Goal: Information Seeking & Learning: Learn about a topic

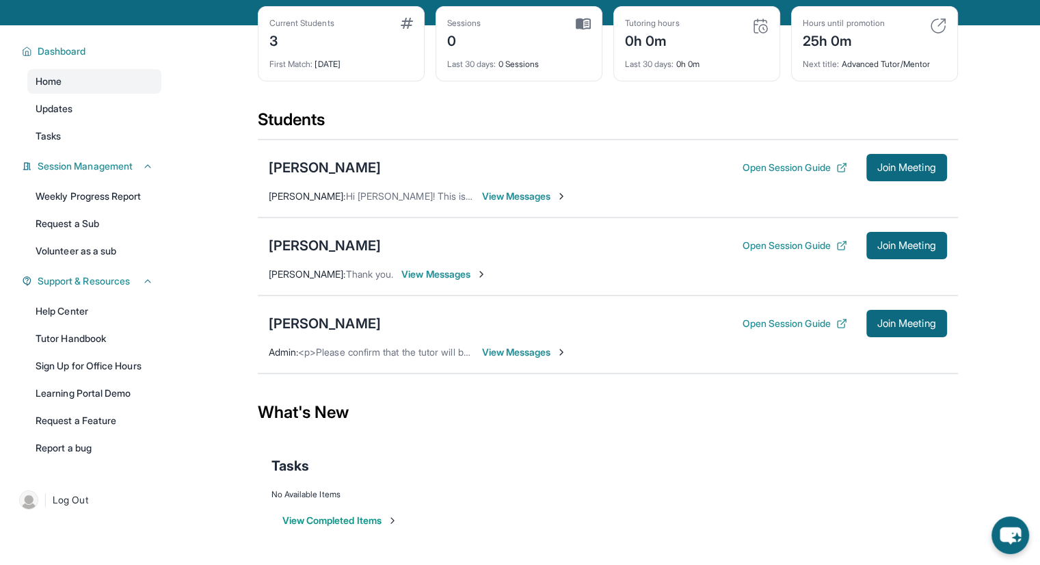
scroll to position [63, 0]
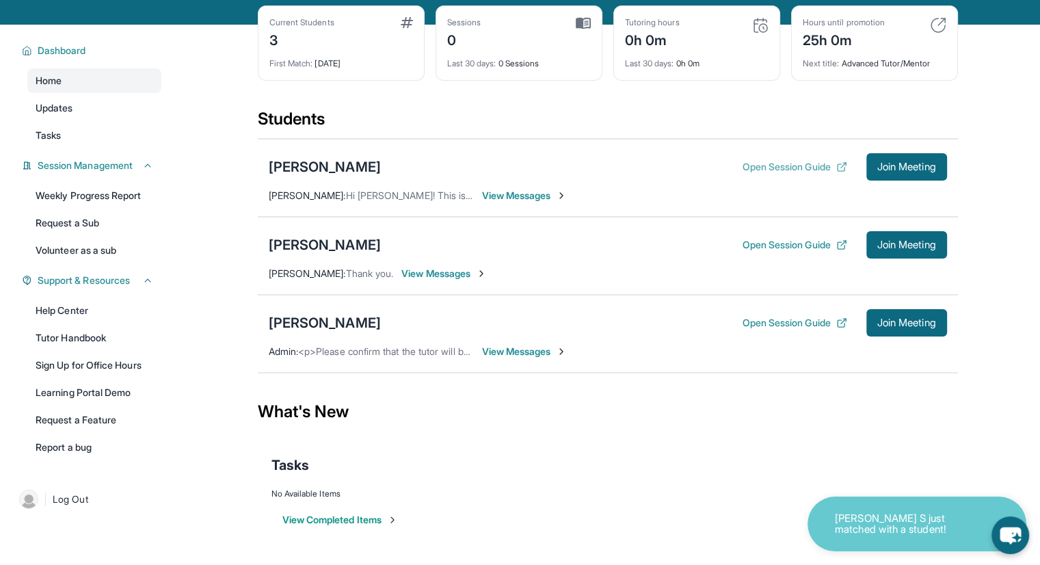
click at [763, 174] on button "Open Session Guide" at bounding box center [794, 167] width 105 height 14
click at [314, 176] on div "[PERSON_NAME]" at bounding box center [325, 166] width 112 height 19
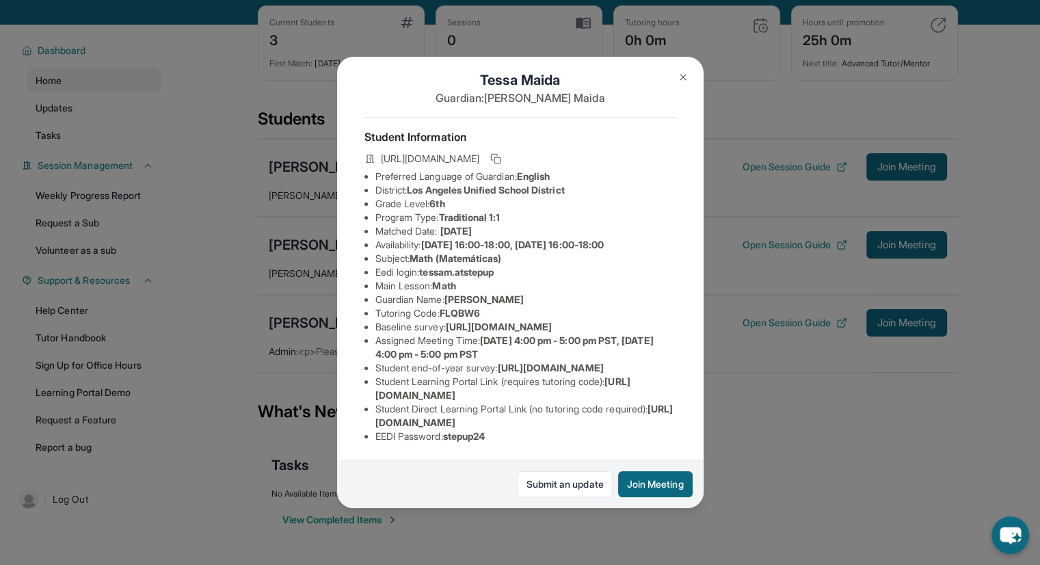
scroll to position [131, 0]
click at [498, 379] on span "https://student-portal.stepuptutoring.org/student" at bounding box center [502, 387] width 255 height 25
click at [498, 381] on span "https://student-portal.stepuptutoring.org/student" at bounding box center [502, 387] width 255 height 25
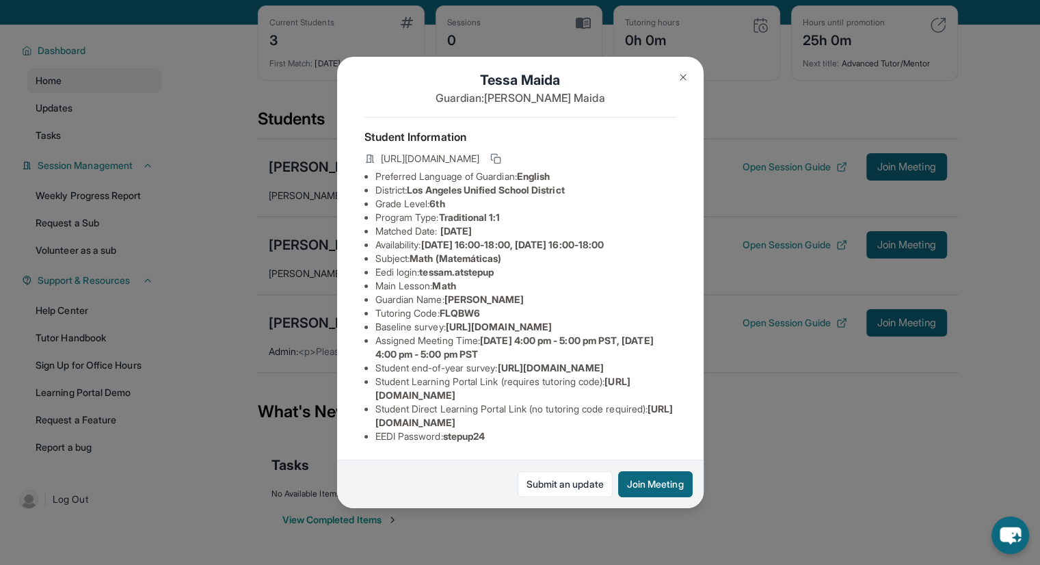
drag, startPoint x: 606, startPoint y: 383, endPoint x: 373, endPoint y: 388, distance: 233.2
click at [373, 388] on ul "Preferred Language of Guardian: English District: Los Angeles Unified School Di…" at bounding box center [520, 306] width 312 height 273
click at [454, 375] on li "Student Learning Portal Link (requires tutoring code) : https://student-portal.…" at bounding box center [525, 388] width 301 height 27
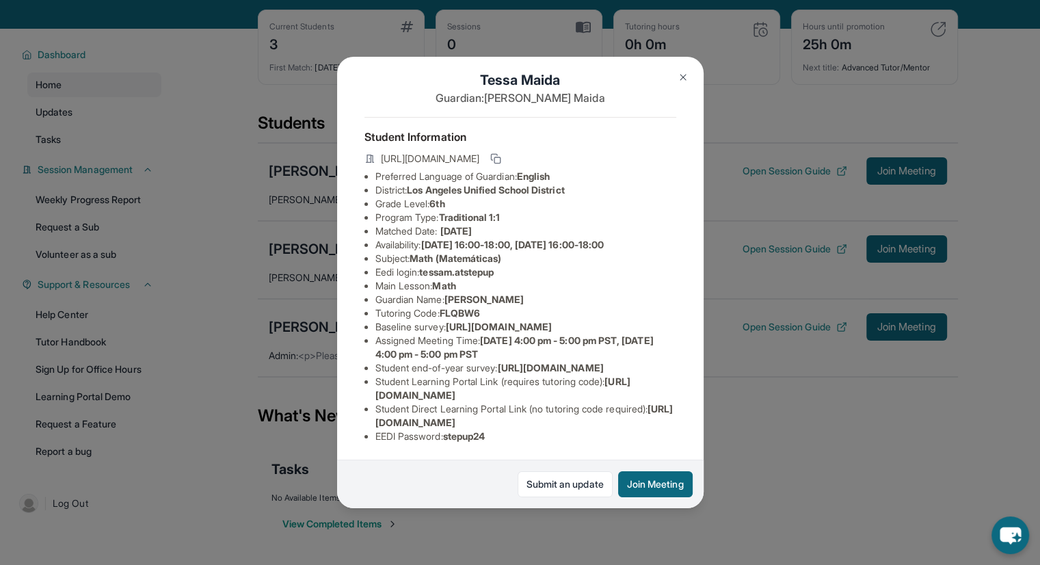
scroll to position [57, 0]
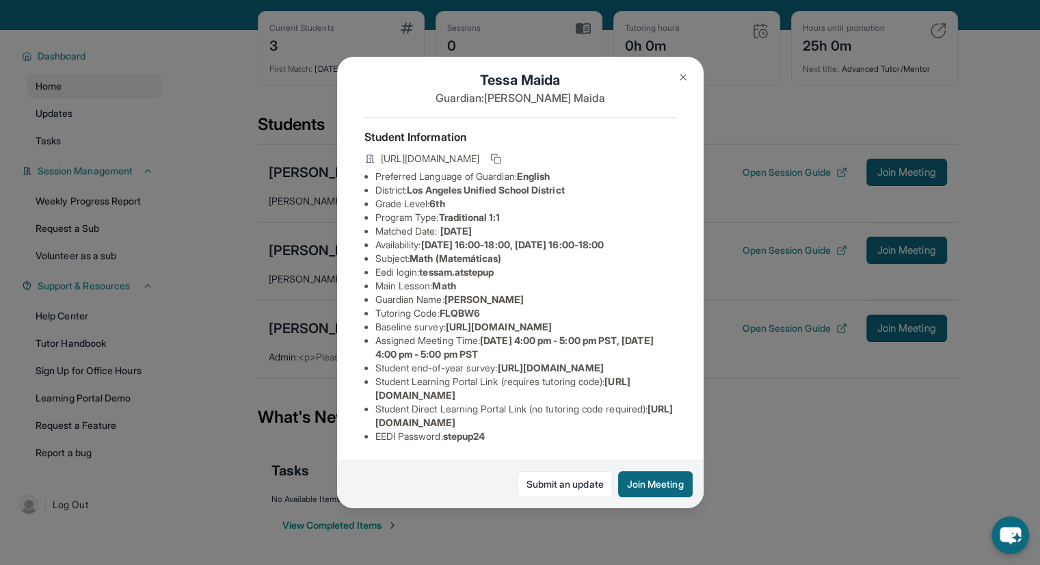
drag, startPoint x: 618, startPoint y: 381, endPoint x: 375, endPoint y: 386, distance: 243.4
click at [375, 386] on li "Student Learning Portal Link (requires tutoring code) : https://student-portal.…" at bounding box center [525, 388] width 301 height 27
copy span "https://student-portal.stepuptutoring.org/student"
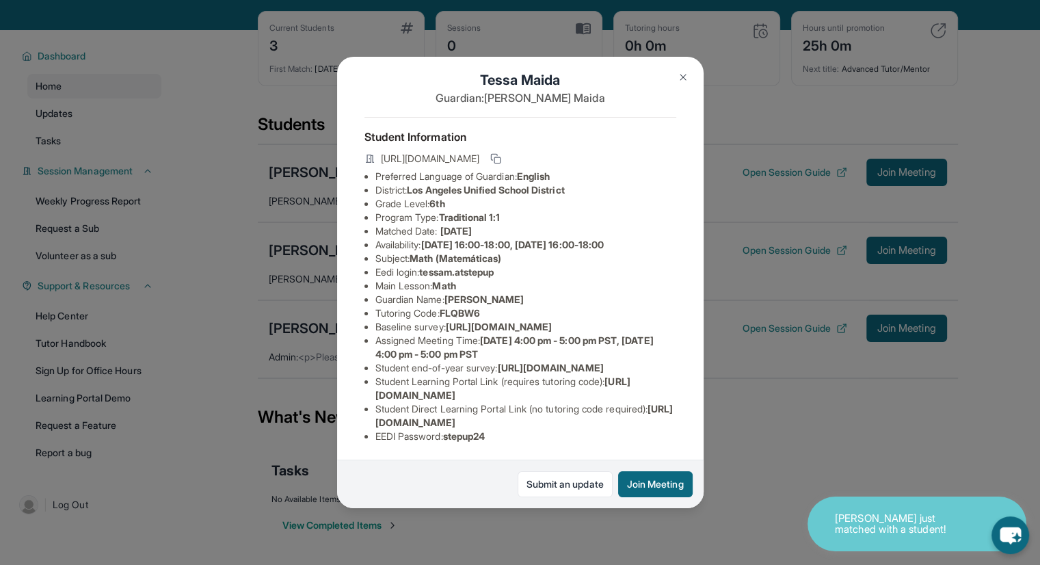
click at [512, 265] on li "Eedi login : tessam.atstepup" at bounding box center [525, 272] width 301 height 14
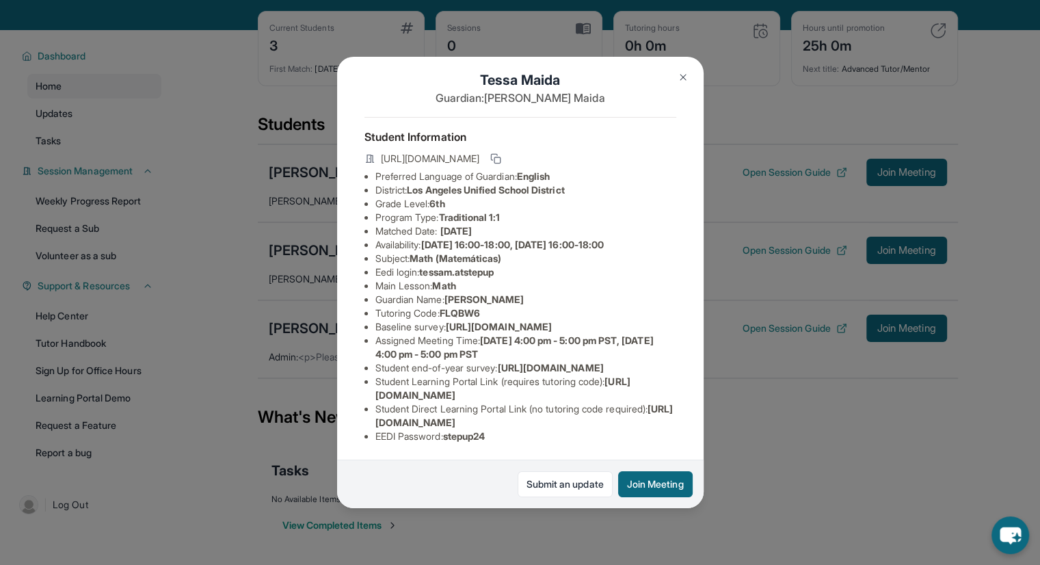
click at [679, 78] on img at bounding box center [682, 77] width 11 height 11
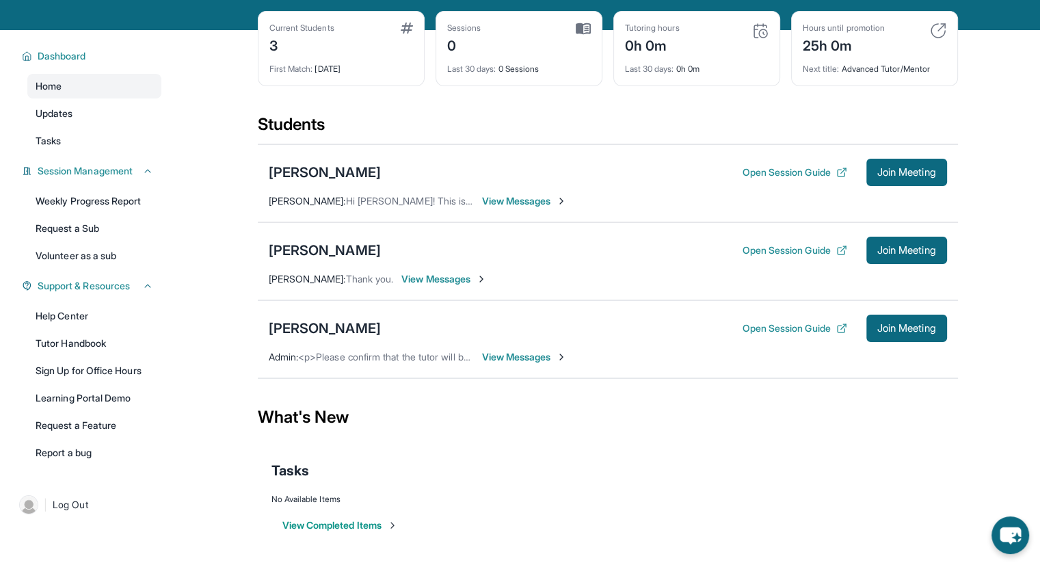
click at [493, 364] on span "View Messages" at bounding box center [524, 357] width 85 height 14
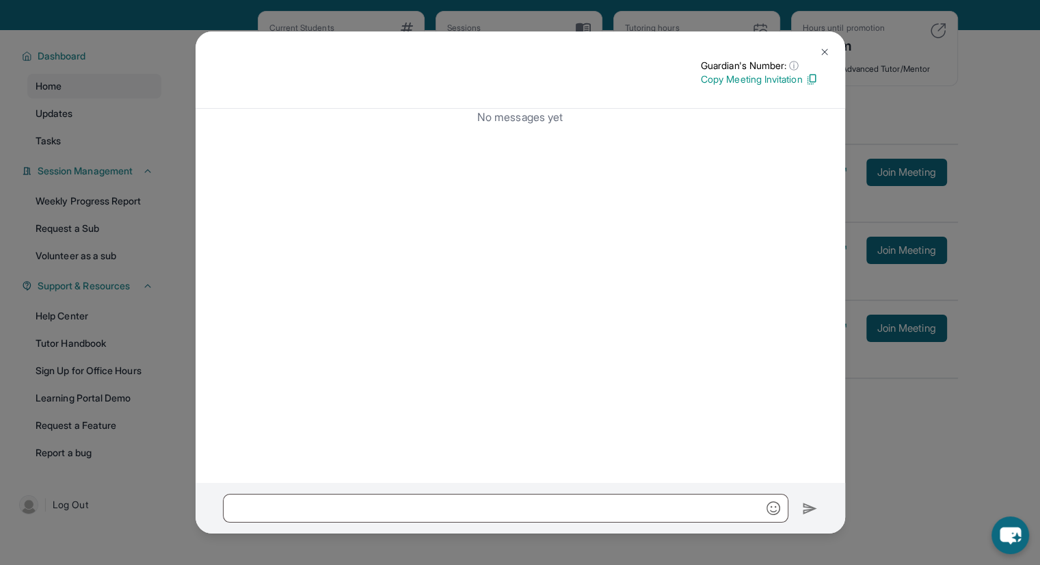
scroll to position [60, 0]
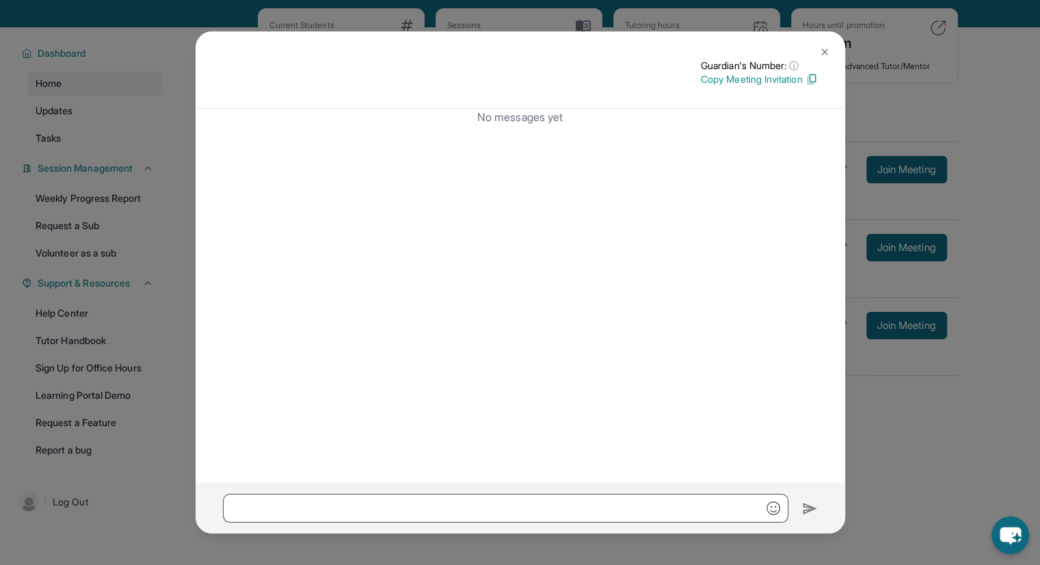
click at [824, 51] on img at bounding box center [824, 51] width 11 height 11
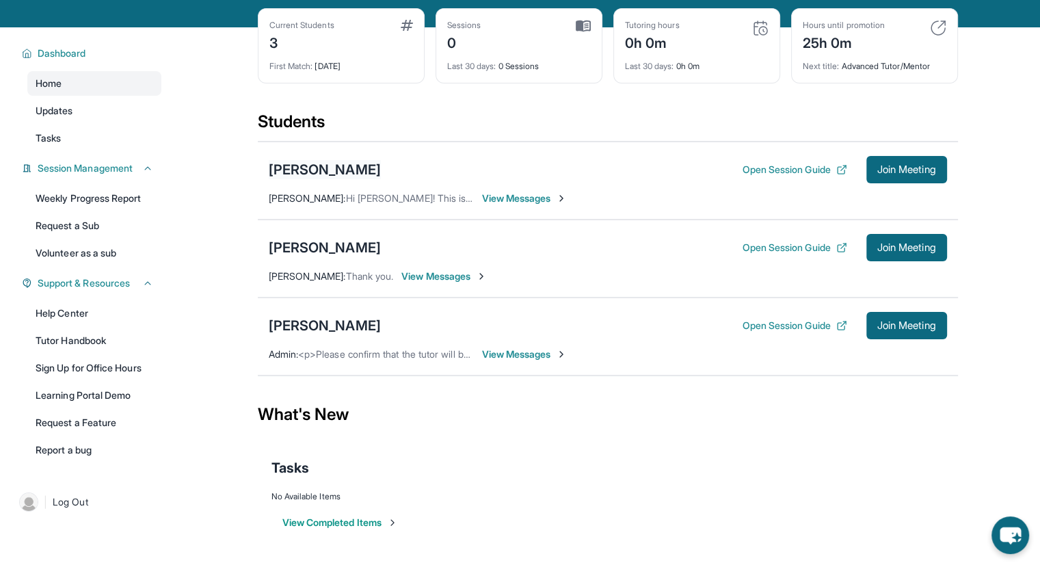
click at [294, 179] on div "[PERSON_NAME]" at bounding box center [325, 169] width 112 height 19
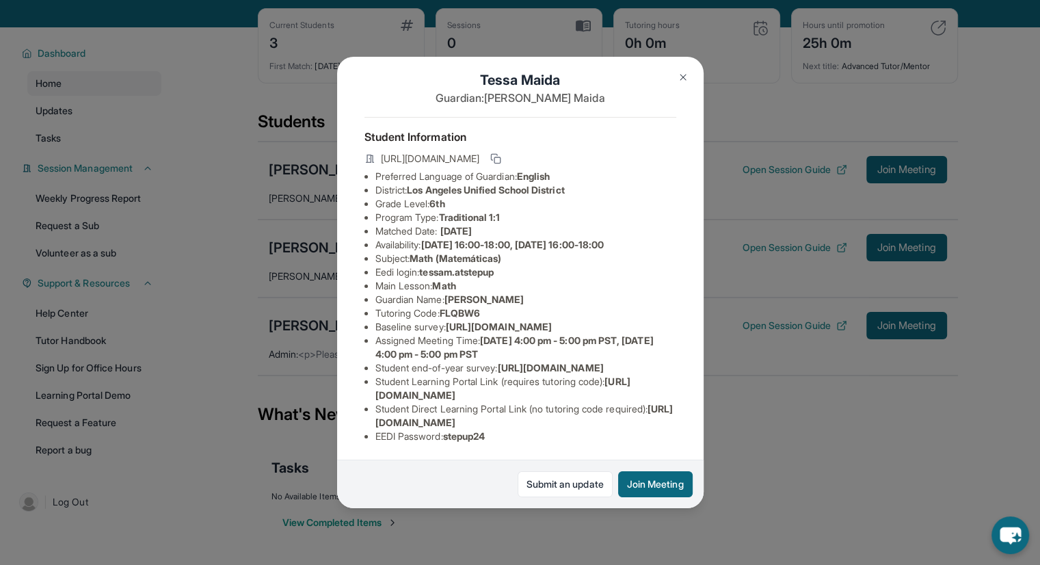
scroll to position [30, 0]
click at [795, 410] on div "Tessa Maida Guardian: Robert Maida Student Information https://student-portal.s…" at bounding box center [520, 282] width 1040 height 565
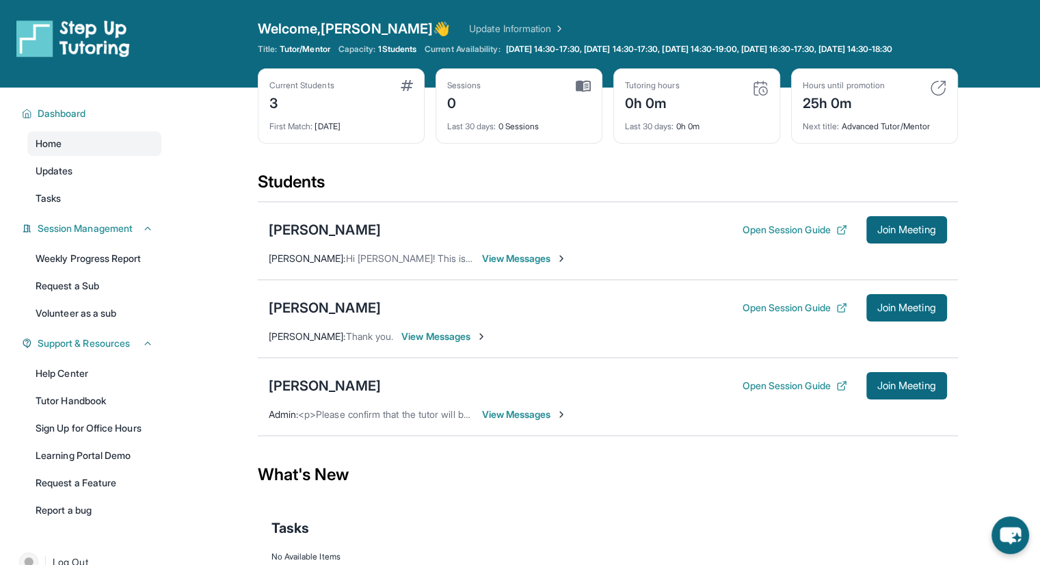
scroll to position [0, 0]
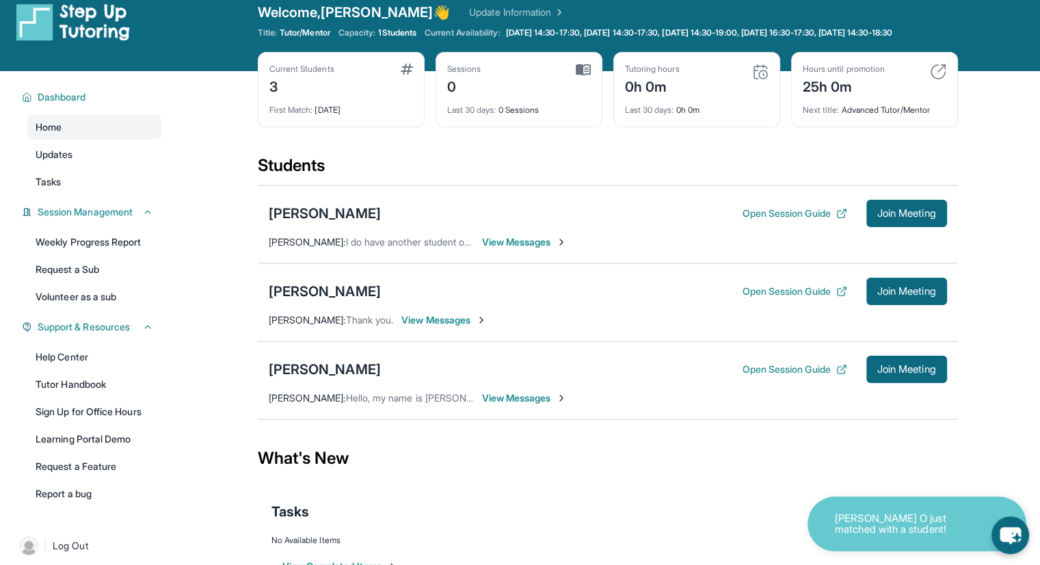
scroll to position [18, 0]
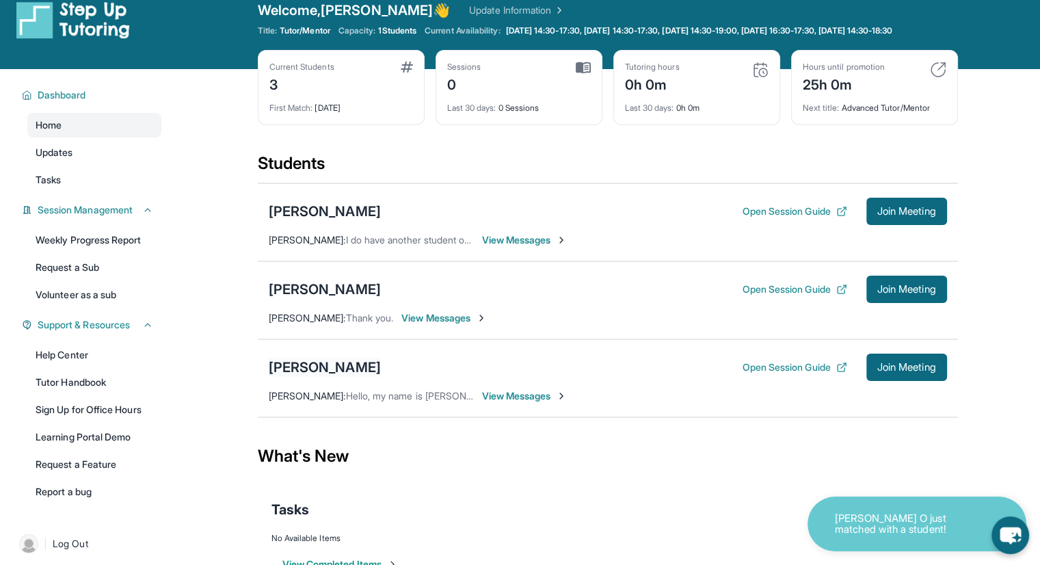
click at [294, 377] on div "[PERSON_NAME]" at bounding box center [325, 366] width 112 height 19
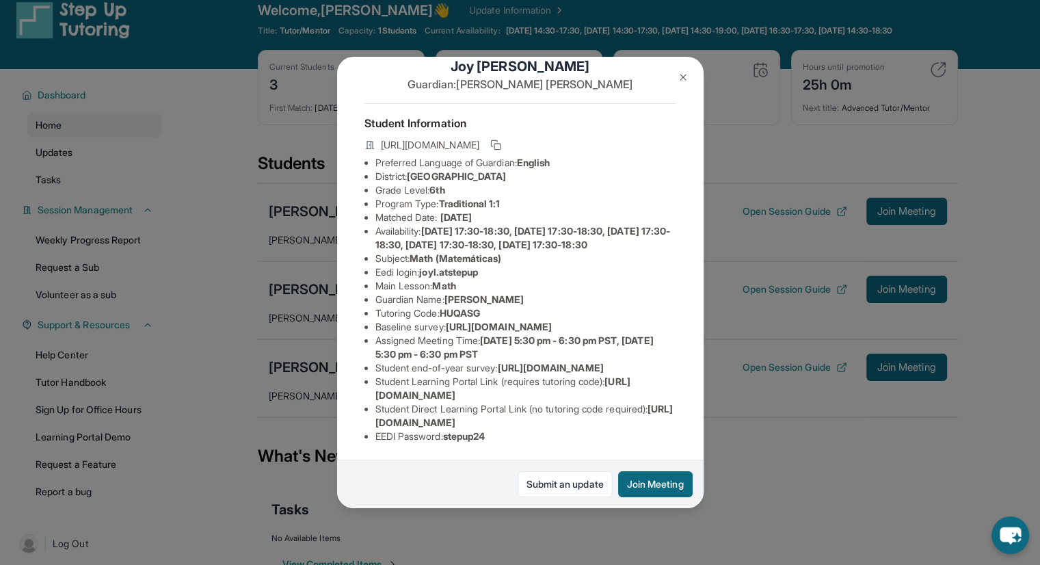
scroll to position [81, 0]
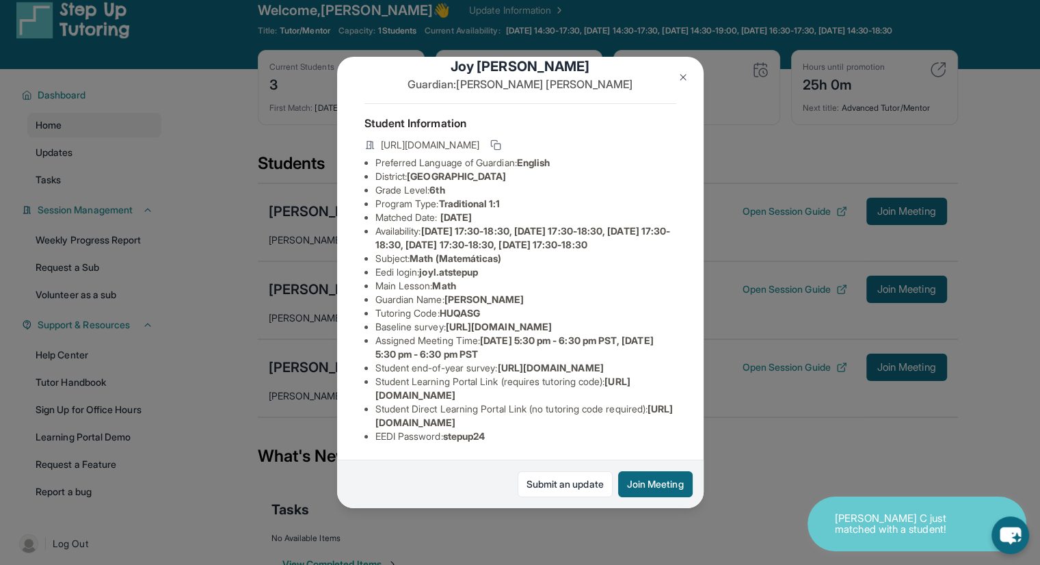
click at [752, 165] on div "Joy Lopez Guardian: Julieta Lopez Student Information https://student-portal.st…" at bounding box center [520, 282] width 1040 height 565
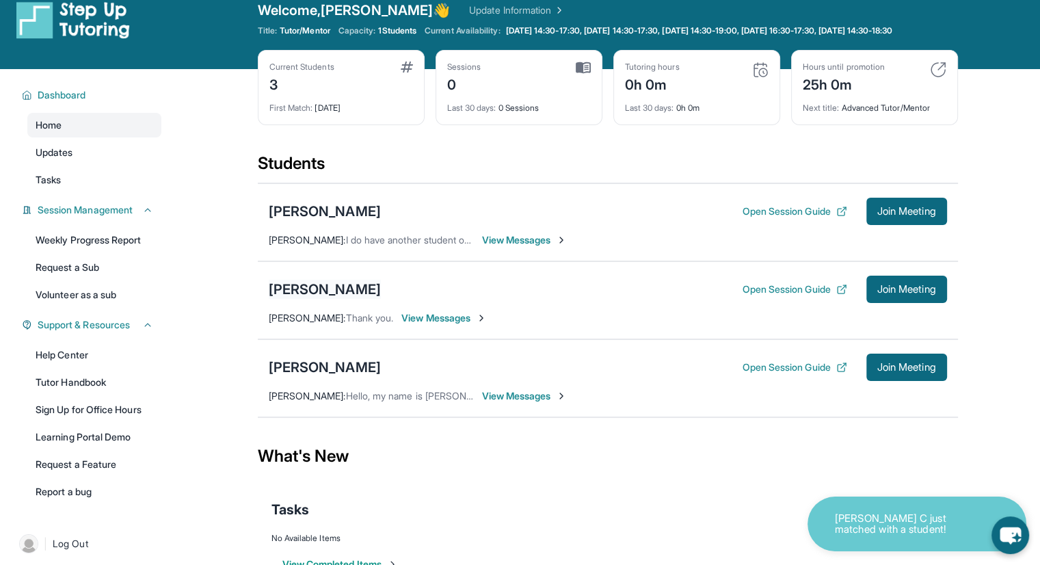
click at [350, 296] on div "[PERSON_NAME]" at bounding box center [325, 289] width 112 height 19
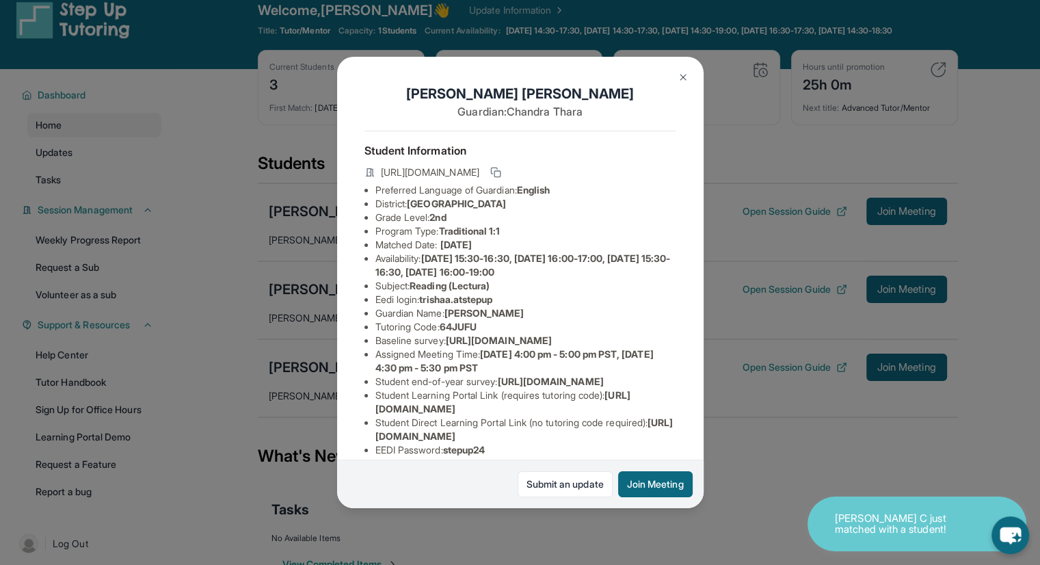
click at [689, 74] on button at bounding box center [682, 77] width 27 height 27
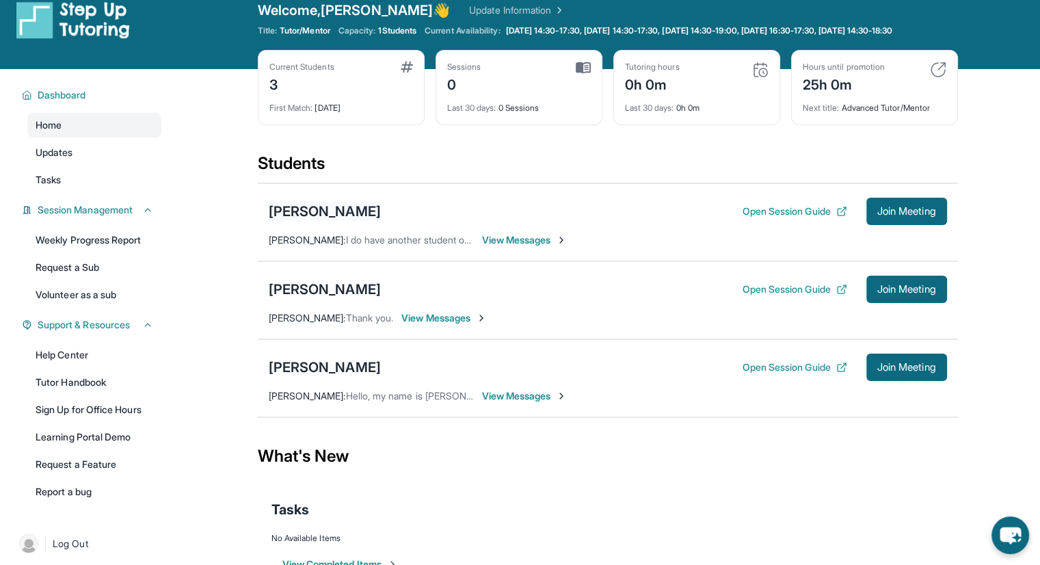
click at [334, 221] on div "[PERSON_NAME]" at bounding box center [325, 211] width 112 height 19
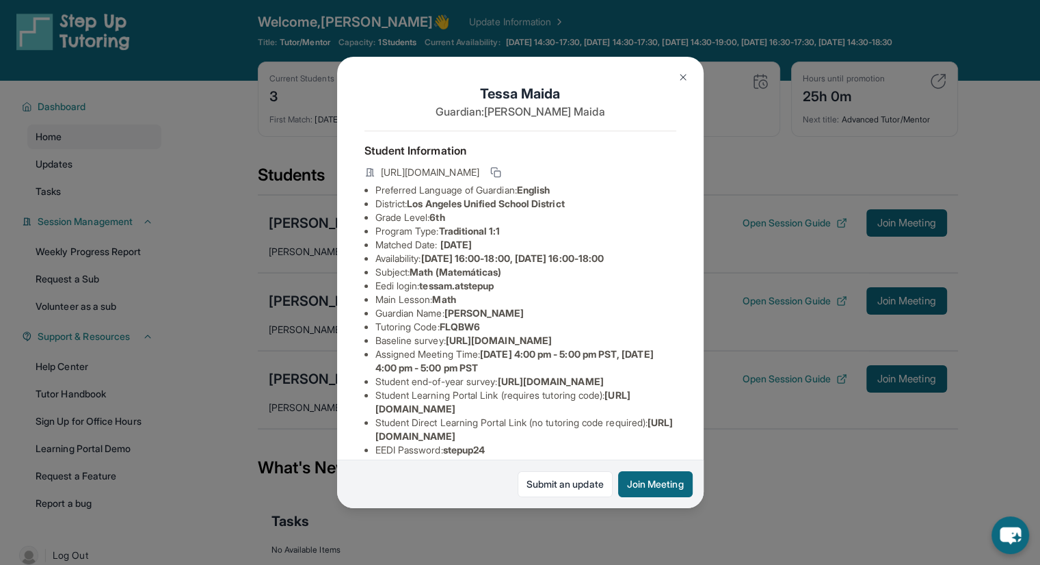
scroll to position [8, 0]
click at [681, 75] on img at bounding box center [682, 77] width 11 height 11
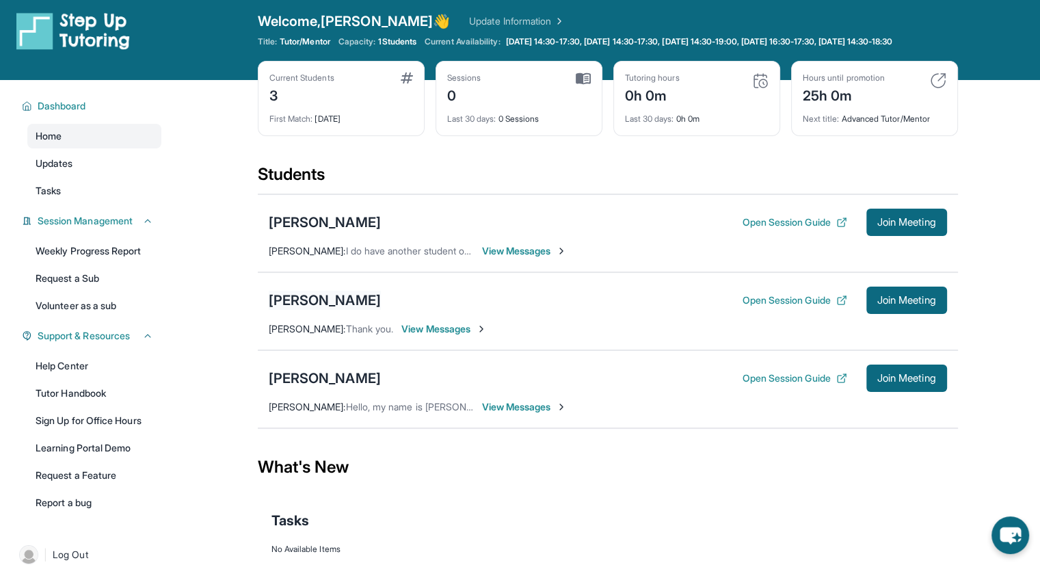
click at [307, 303] on div "[PERSON_NAME]" at bounding box center [325, 300] width 112 height 19
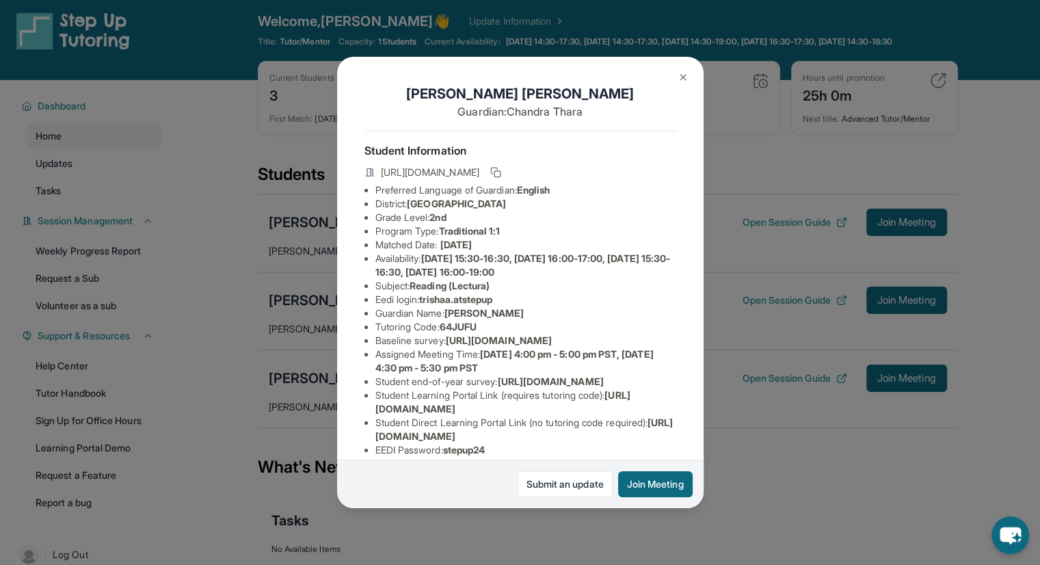
click at [684, 67] on button at bounding box center [682, 77] width 27 height 27
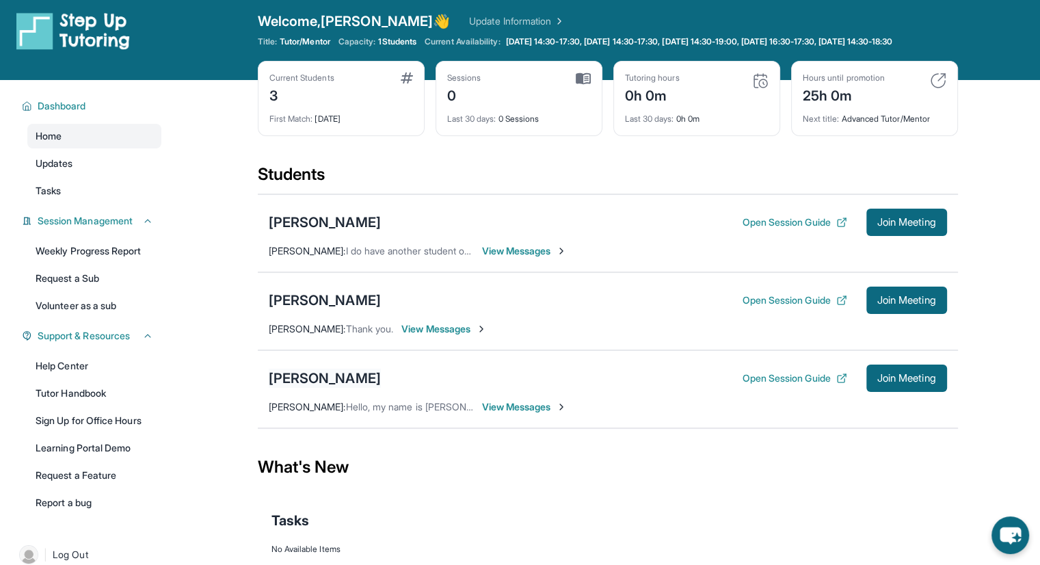
click at [299, 381] on div "[PERSON_NAME]" at bounding box center [325, 377] width 112 height 19
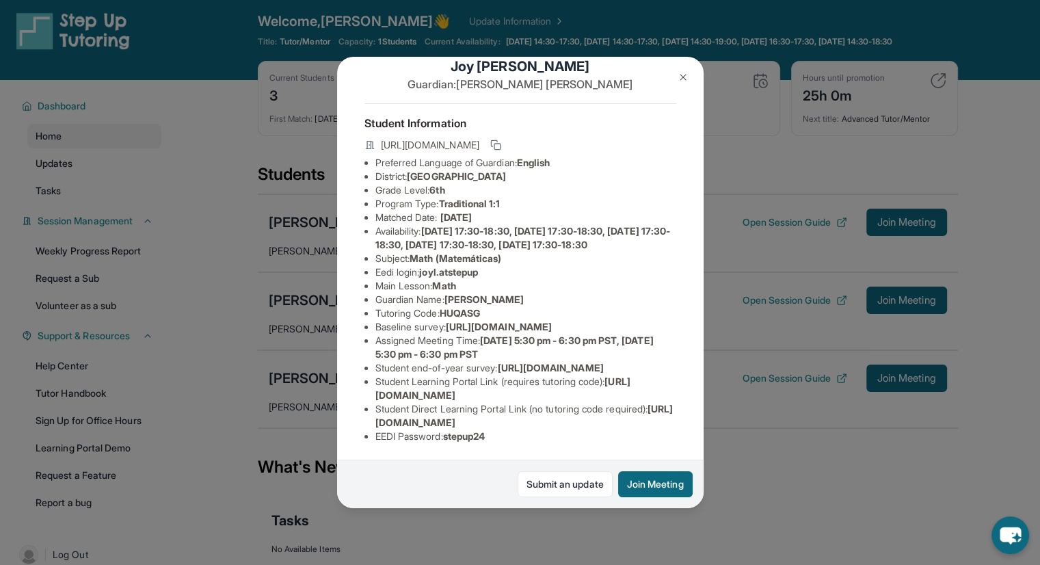
scroll to position [158, 0]
click at [679, 72] on img at bounding box center [682, 77] width 11 height 11
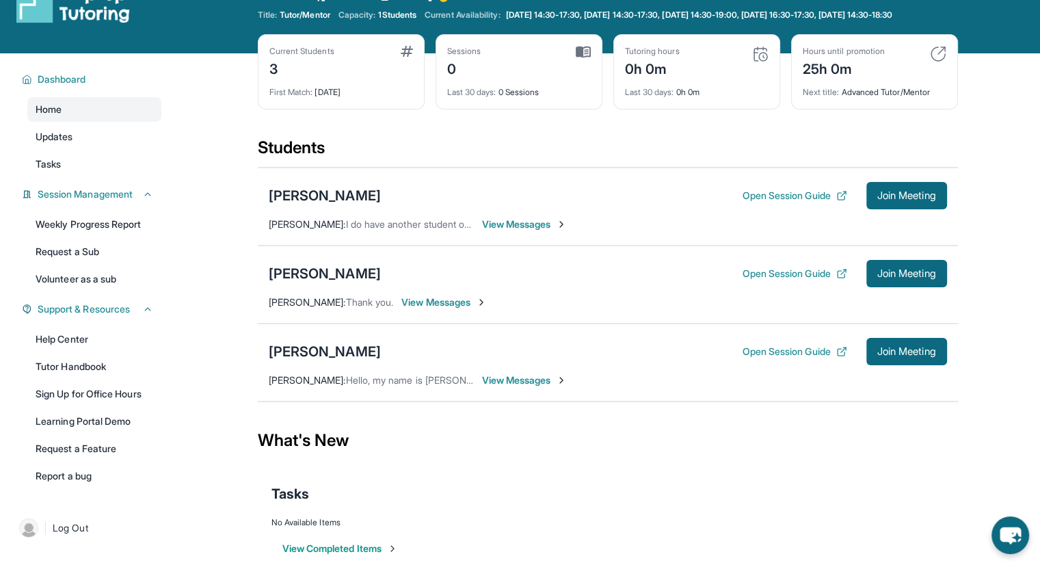
scroll to position [37, 0]
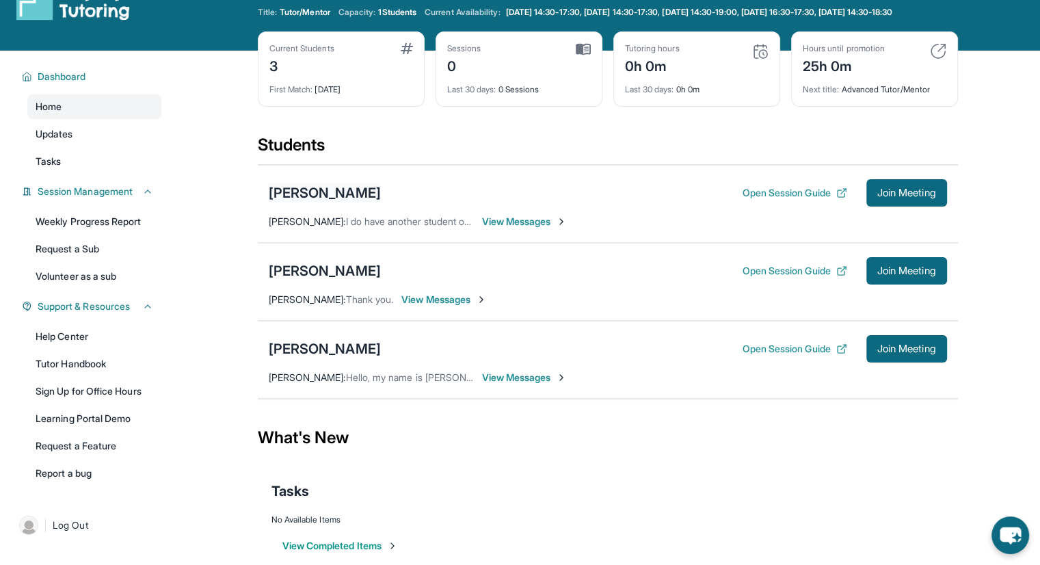
click at [293, 195] on div "[PERSON_NAME]" at bounding box center [325, 192] width 112 height 19
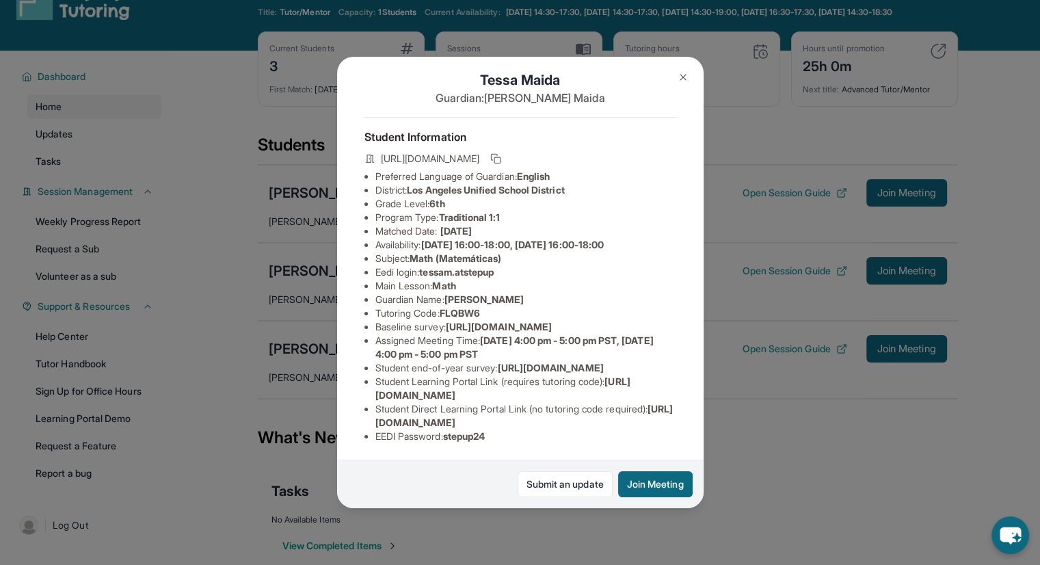
scroll to position [131, 0]
click at [453, 387] on span "https://student-portal.stepuptutoring.org/student" at bounding box center [502, 387] width 255 height 25
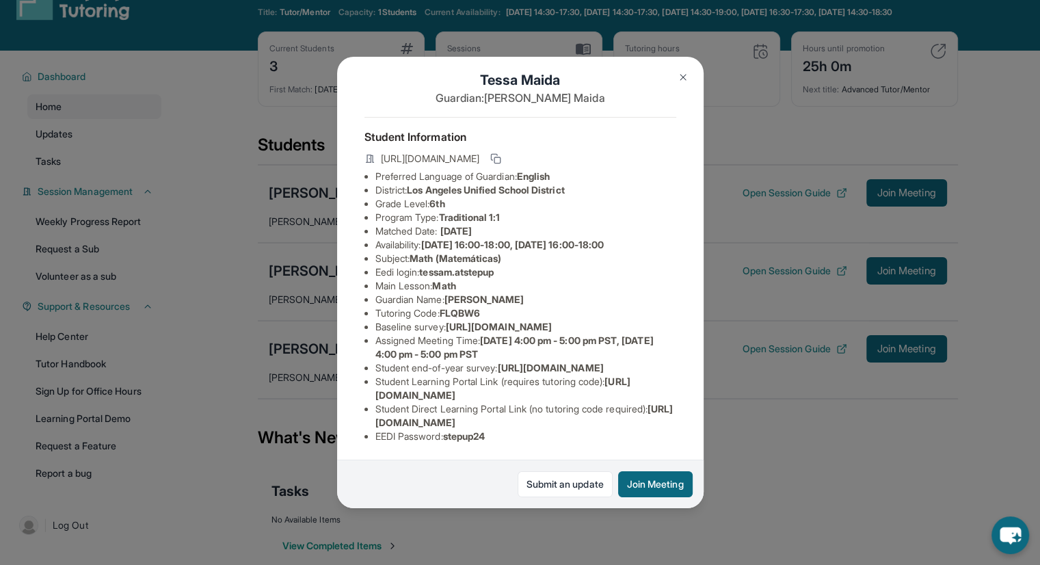
scroll to position [80, 0]
click at [454, 266] on span "tessam.atstepup" at bounding box center [456, 272] width 75 height 12
click at [445, 266] on span "tessam.atstepup" at bounding box center [456, 272] width 75 height 12
drag, startPoint x: 435, startPoint y: 217, endPoint x: 502, endPoint y: 213, distance: 67.8
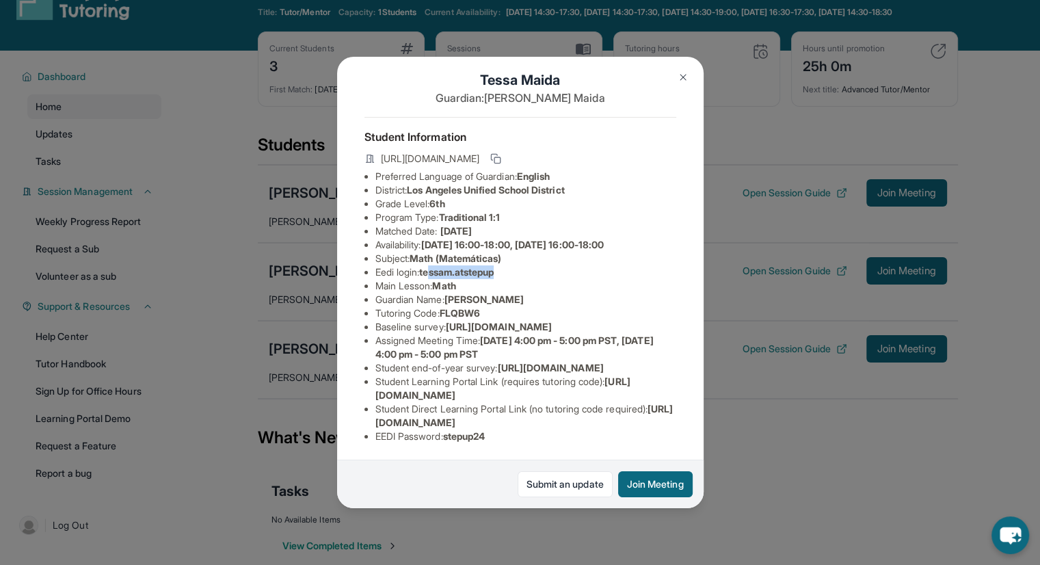
click at [494, 266] on span "tessam.atstepup" at bounding box center [456, 272] width 75 height 12
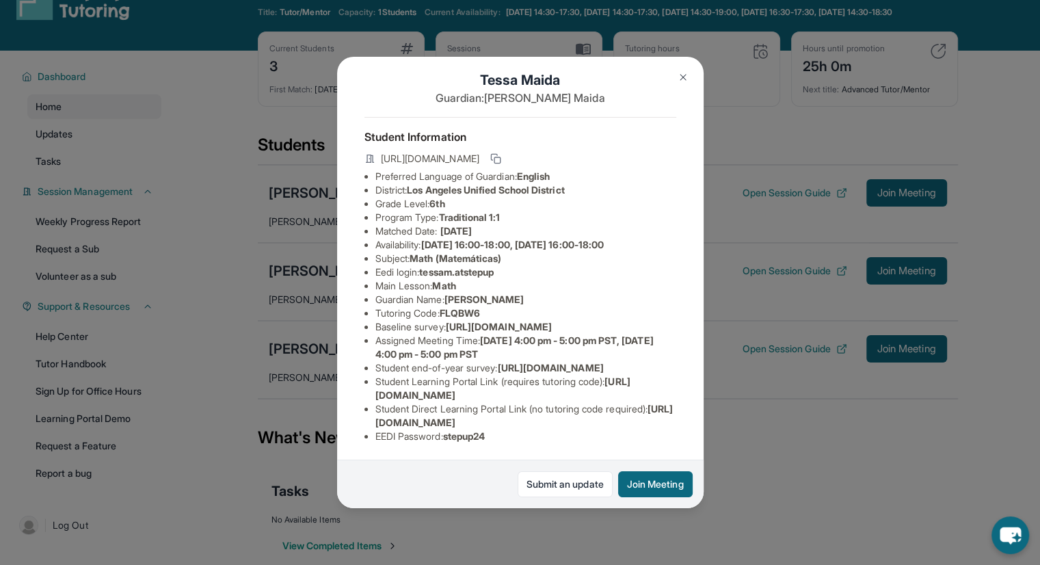
click at [446, 321] on span "https://airtable.com/apprlfn8WjpjBUn2G/shrK0QR6AaNyG5psY?prefill_Type%20of%20Fo…" at bounding box center [499, 327] width 106 height 12
click at [439, 334] on li "Assigned Meeting Time : Monday 4:00 pm - 5:00 pm PST, Friday 4:00 pm - 5:00 pm …" at bounding box center [525, 347] width 301 height 27
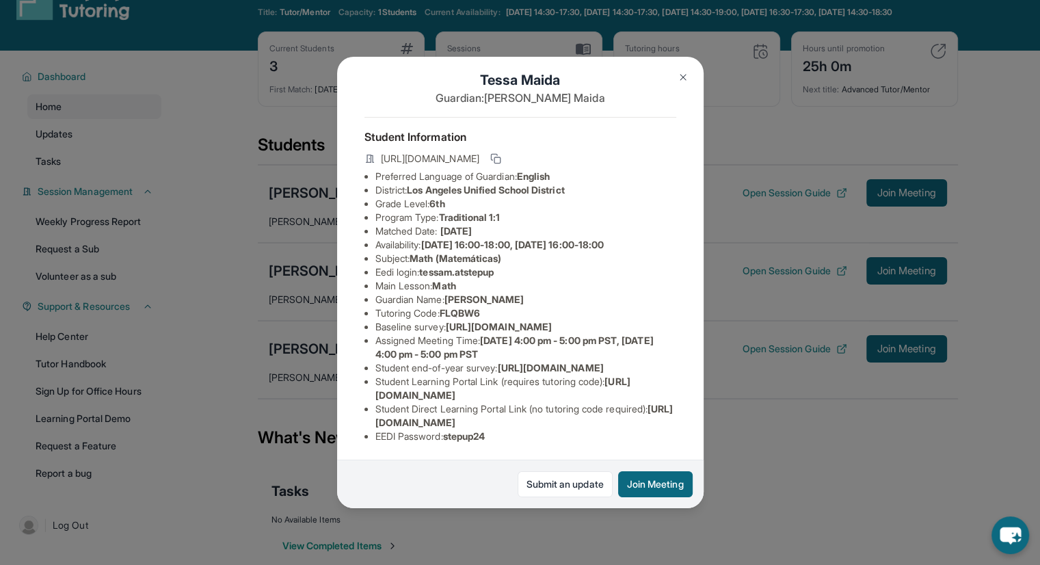
click at [414, 381] on span "https://student-portal.stepuptutoring.org/student" at bounding box center [502, 387] width 255 height 25
click at [414, 403] on li "Student Direct Learning Portal Link (no tutoring code required) : https://stude…" at bounding box center [525, 415] width 301 height 27
click at [747, 422] on div "Tessa Maida Guardian: Robert Maida Student Information https://student-portal.s…" at bounding box center [520, 282] width 1040 height 565
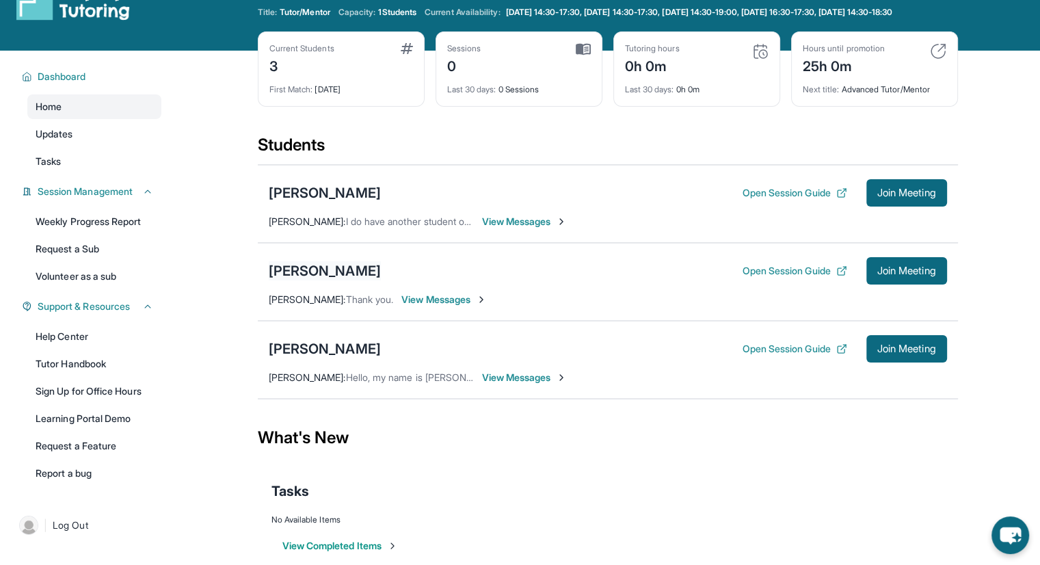
click at [345, 280] on div "[PERSON_NAME]" at bounding box center [325, 270] width 112 height 19
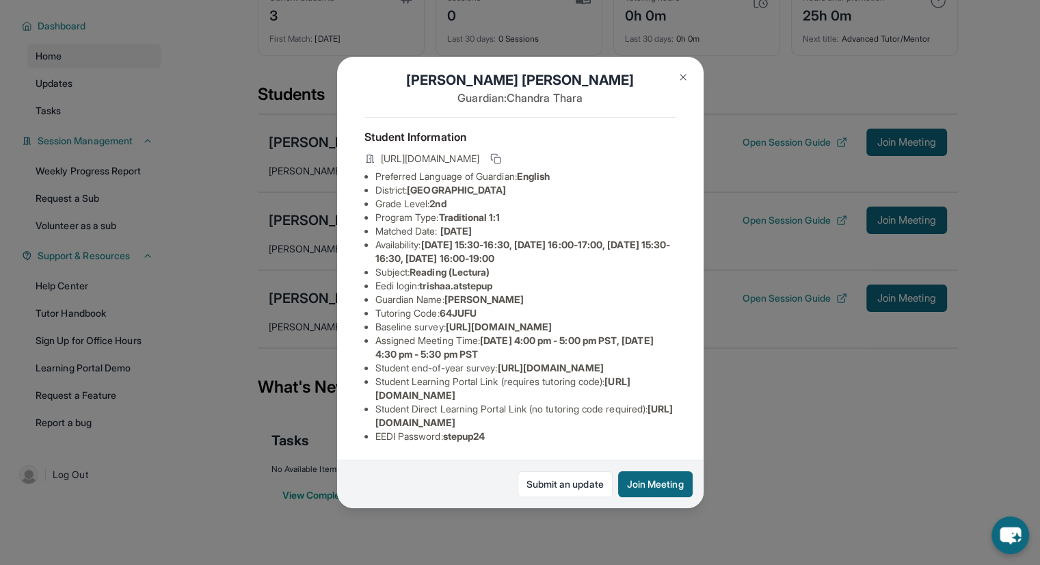
scroll to position [98, 0]
click at [0, 508] on div "Trisha Abhilash Guardian: Chandra Thara Student Information https://student-por…" at bounding box center [520, 282] width 1040 height 565
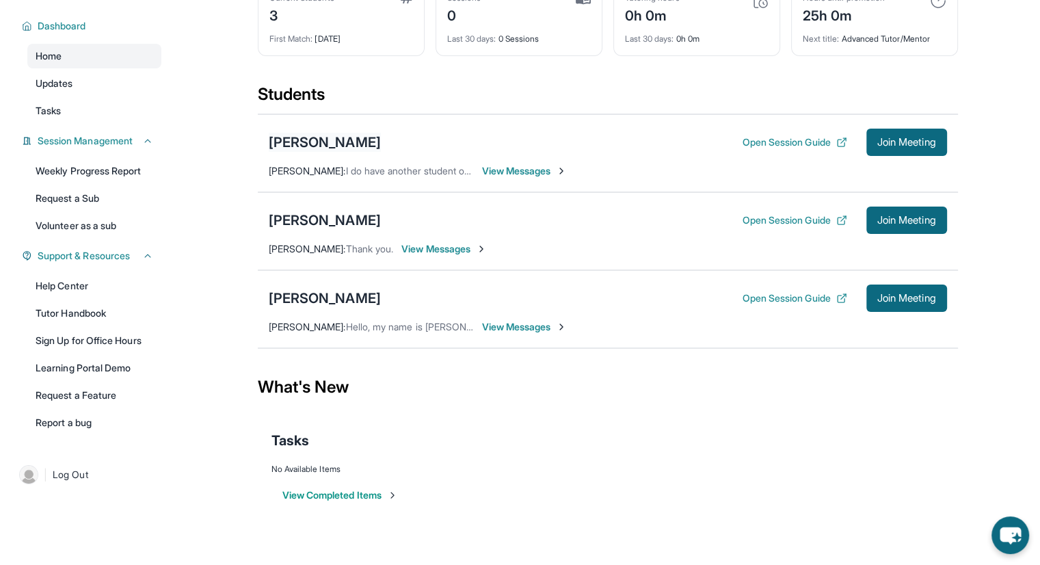
click at [301, 137] on div "[PERSON_NAME]" at bounding box center [325, 142] width 112 height 19
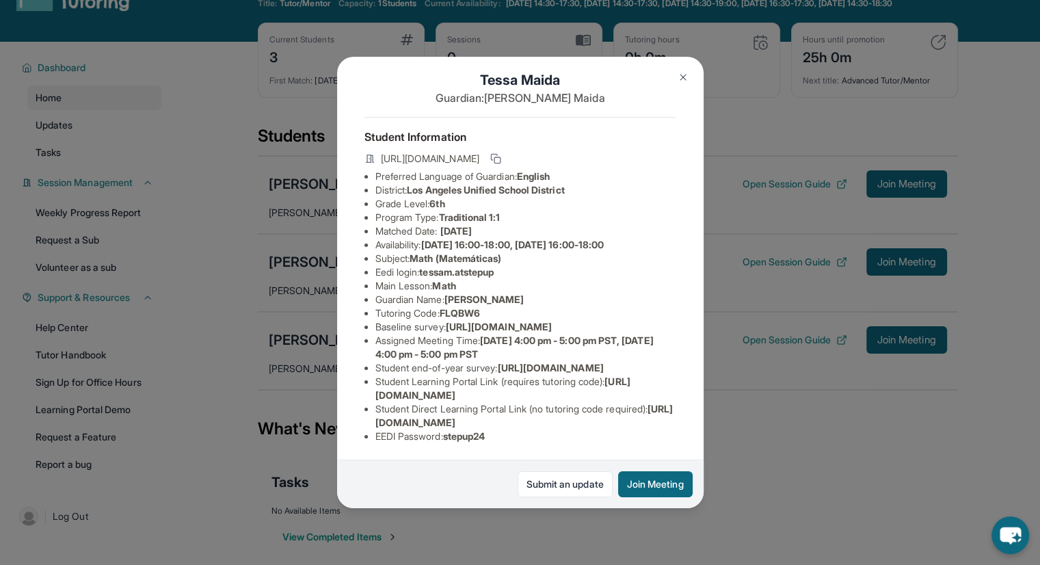
scroll to position [131, 0]
click at [684, 75] on img at bounding box center [682, 77] width 11 height 11
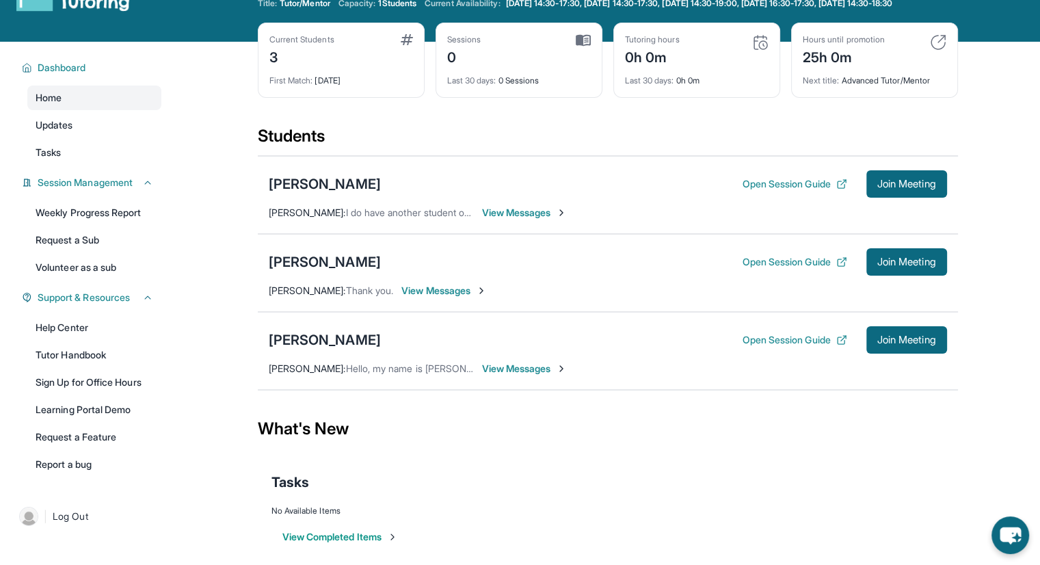
scroll to position [98, 0]
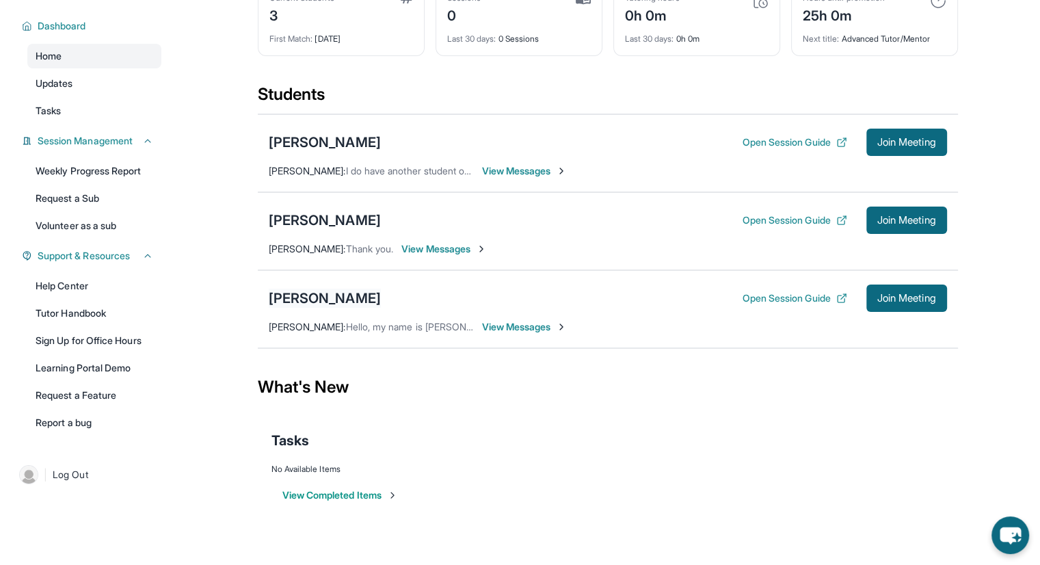
click at [310, 293] on div "[PERSON_NAME]" at bounding box center [325, 297] width 112 height 19
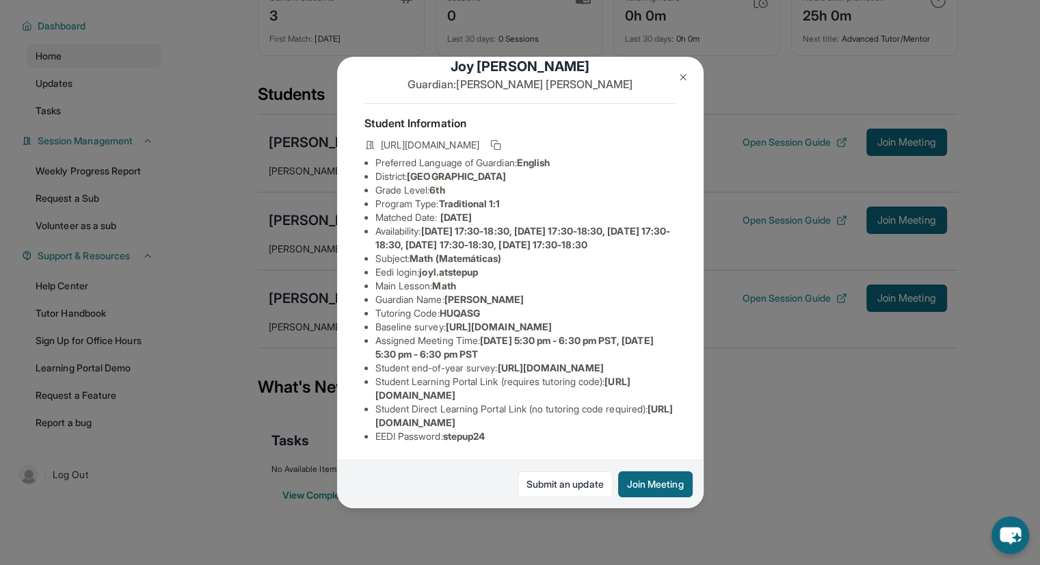
scroll to position [103, 0]
click at [679, 77] on img at bounding box center [682, 77] width 11 height 11
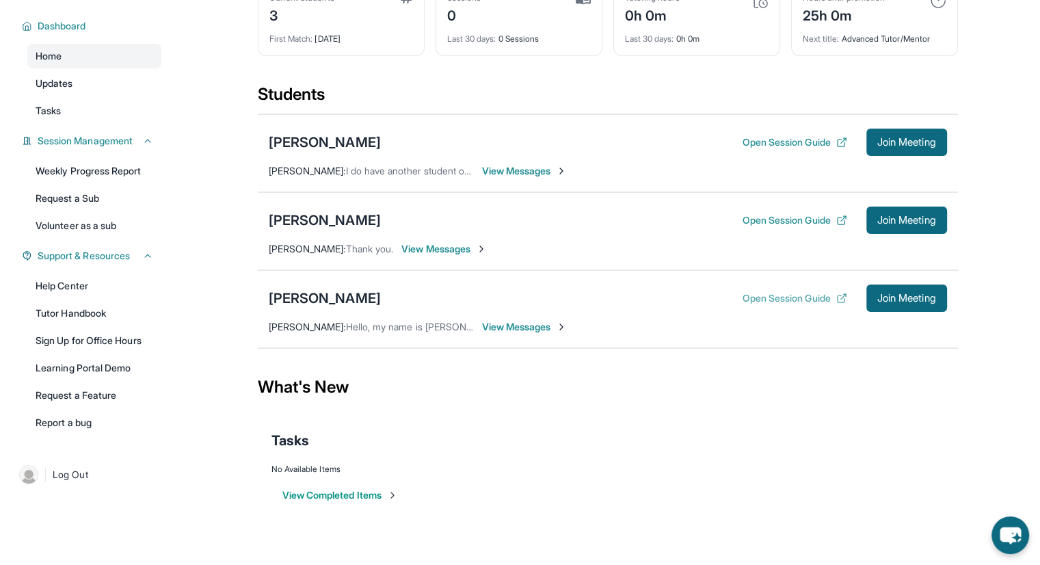
click at [772, 296] on button "Open Session Guide" at bounding box center [794, 298] width 105 height 14
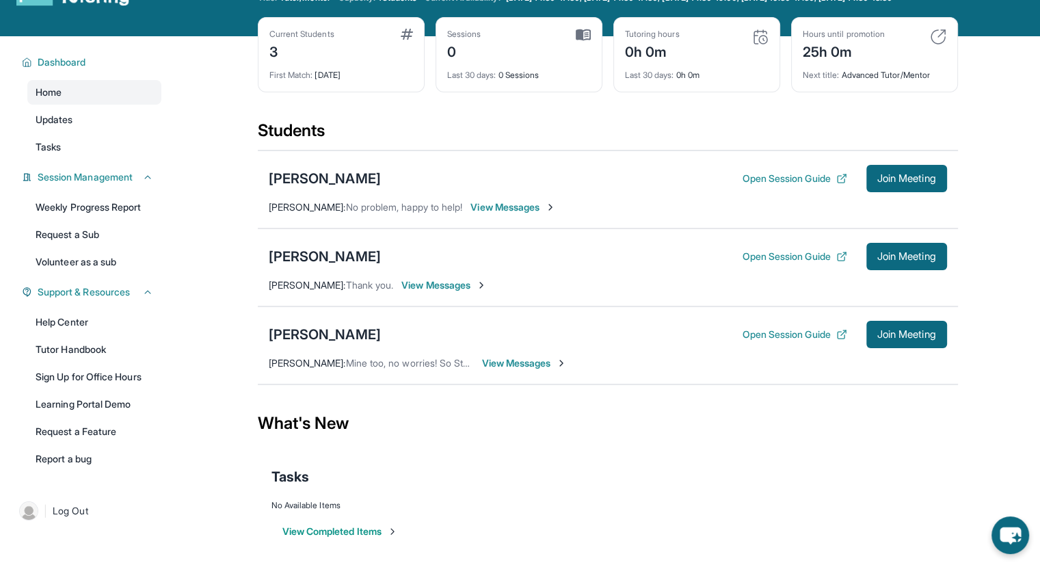
scroll to position [51, 0]
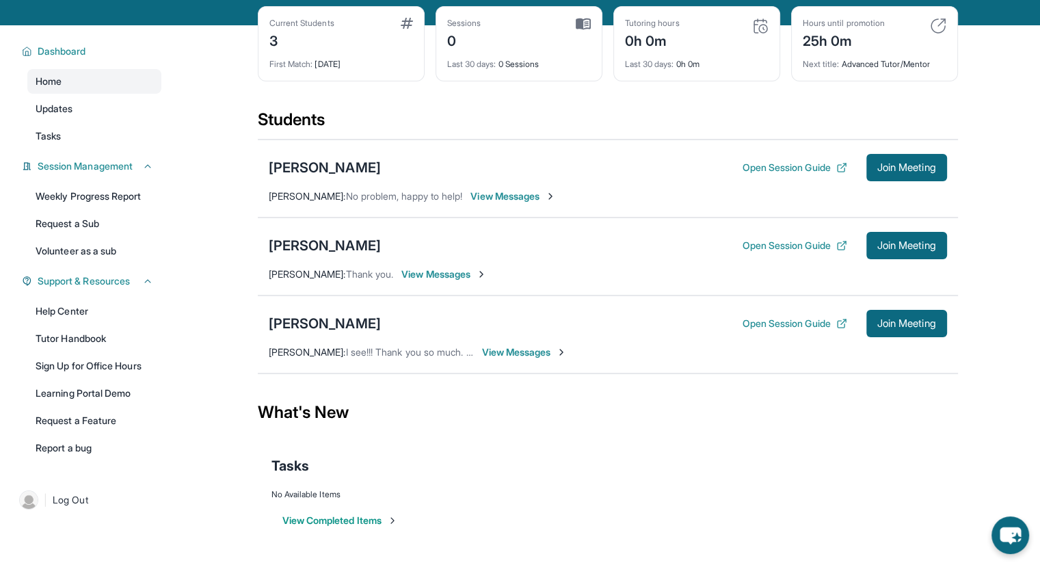
scroll to position [63, 0]
